Goal: Navigation & Orientation: Find specific page/section

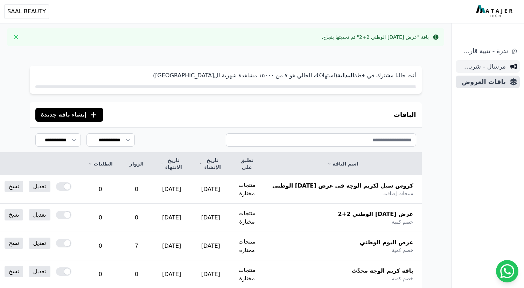
click at [506, 67] on link "مرسال - شريط دعاية" at bounding box center [487, 66] width 64 height 13
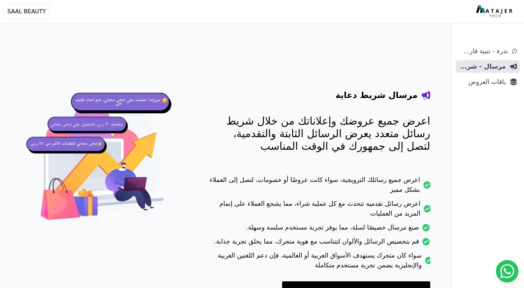
click at [494, 84] on span "باقات العروض" at bounding box center [481, 82] width 47 height 10
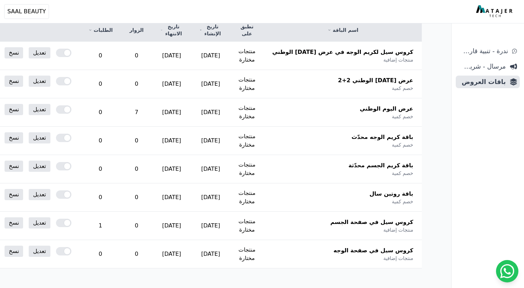
scroll to position [70, 0]
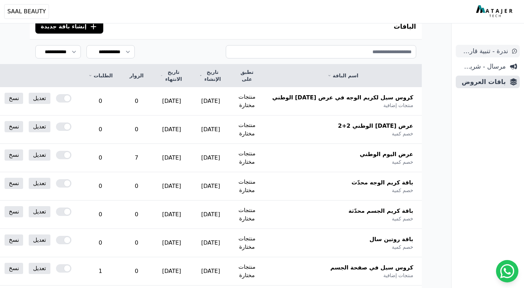
click at [495, 50] on span "ندرة - تنبية قارب علي النفاذ" at bounding box center [482, 51] width 49 height 10
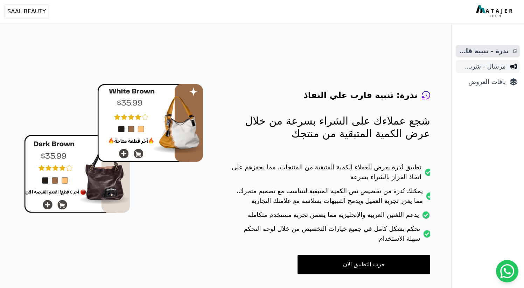
click at [487, 68] on span "مرسال - شريط دعاية" at bounding box center [481, 67] width 47 height 10
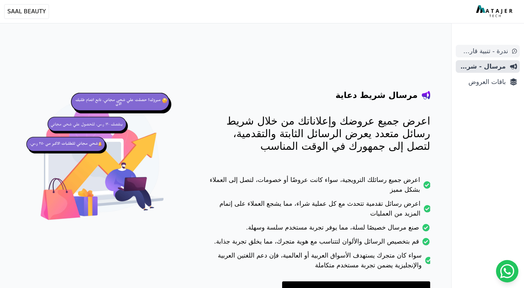
click at [491, 50] on span "ندرة - تنبية قارب علي النفاذ" at bounding box center [482, 51] width 49 height 10
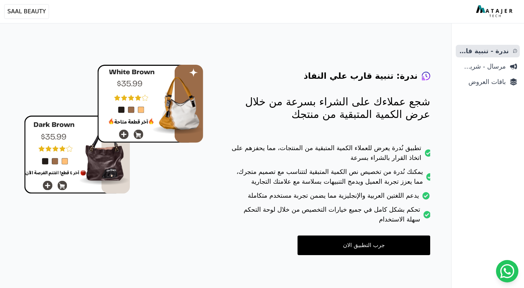
scroll to position [28, 0]
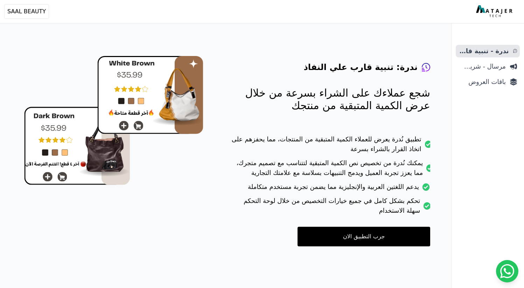
click at [356, 236] on link "جرب التطبيق الان" at bounding box center [363, 237] width 133 height 20
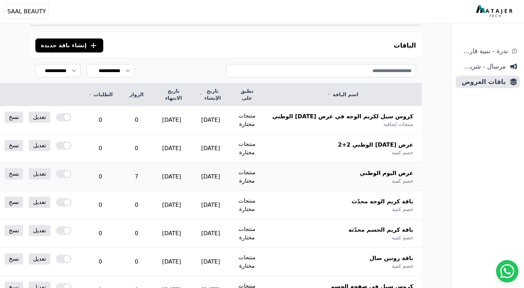
scroll to position [49, 0]
